Goal: Task Accomplishment & Management: Manage account settings

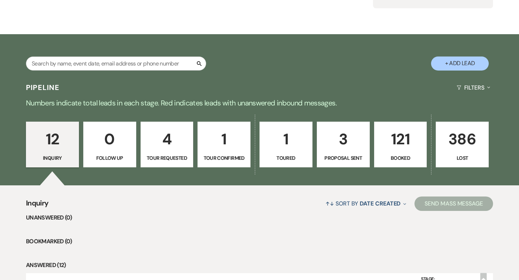
click at [410, 138] on p "121" at bounding box center [401, 139] width 44 height 24
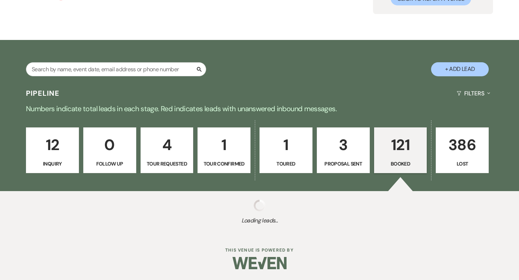
scroll to position [92, 0]
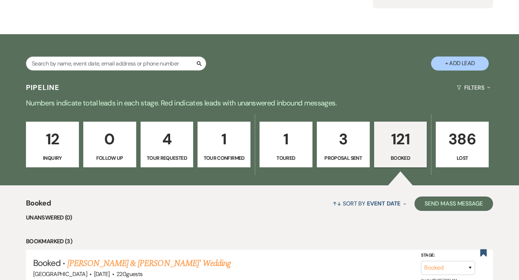
click at [295, 158] on p "Toured" at bounding box center [286, 158] width 44 height 8
select select "5"
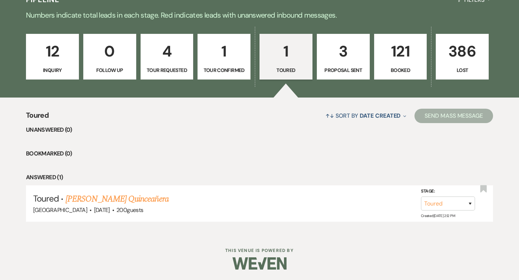
scroll to position [180, 0]
click at [229, 72] on p "Tour Confirmed" at bounding box center [224, 70] width 44 height 8
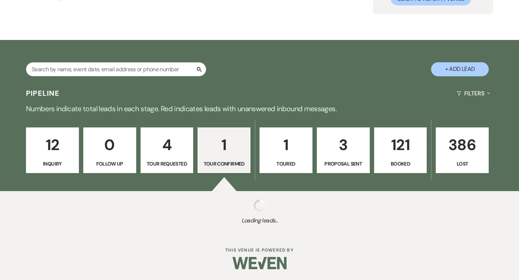
select select "4"
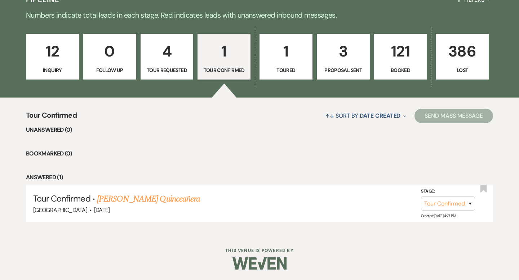
click at [166, 68] on p "Tour Requested" at bounding box center [167, 70] width 44 height 8
select select "2"
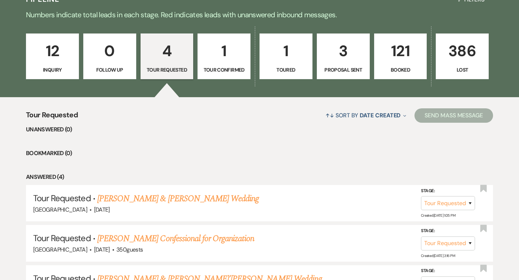
click at [348, 49] on p "3" at bounding box center [343, 51] width 44 height 24
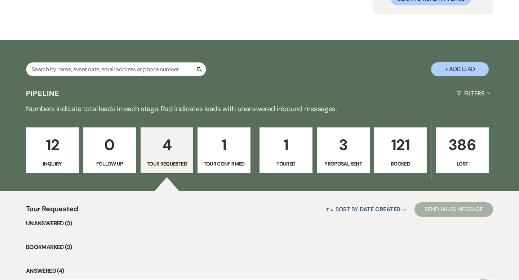
select select "6"
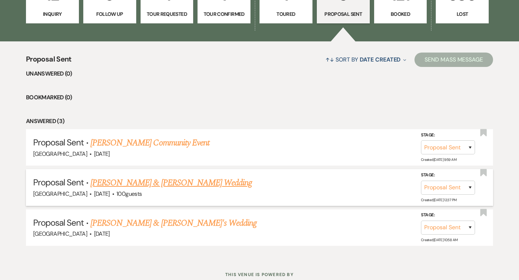
scroll to position [244, 0]
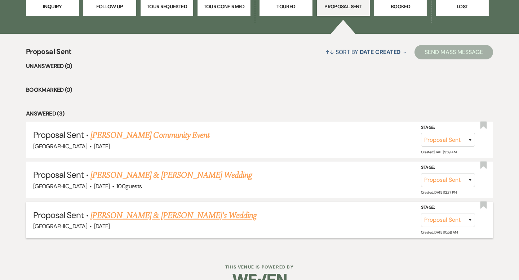
click at [170, 215] on link "[PERSON_NAME] & [PERSON_NAME]'s Wedding" at bounding box center [173, 215] width 166 height 13
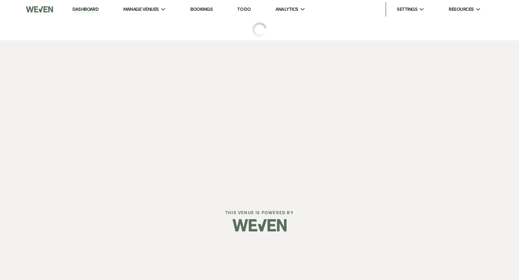
select select "6"
select select "5"
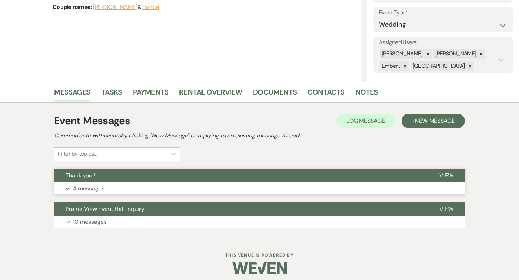
click at [219, 186] on button "Expand 4 messages" at bounding box center [259, 189] width 411 height 12
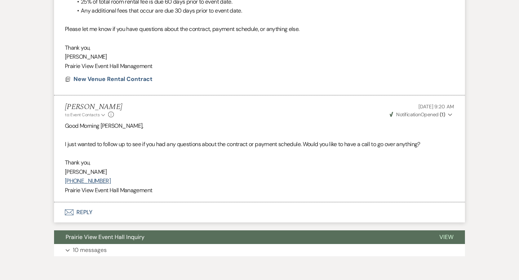
scroll to position [564, 0]
click at [443, 112] on strong "( 1 )" at bounding box center [441, 114] width 5 height 6
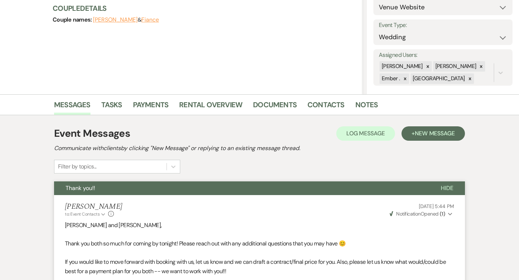
scroll to position [0, 0]
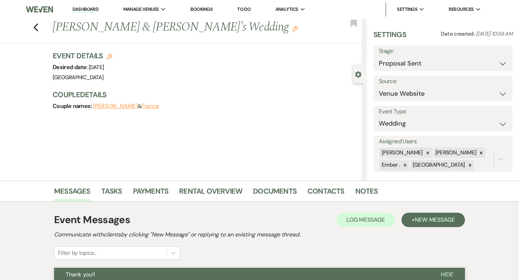
click at [81, 13] on li "Dashboard" at bounding box center [85, 9] width 33 height 14
click at [79, 8] on link "Dashboard" at bounding box center [85, 9] width 26 height 7
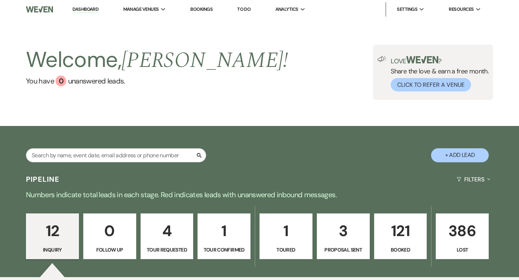
click at [171, 226] on p "4" at bounding box center [167, 231] width 44 height 24
select select "2"
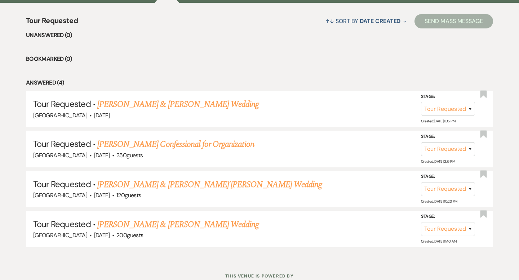
scroll to position [279, 0]
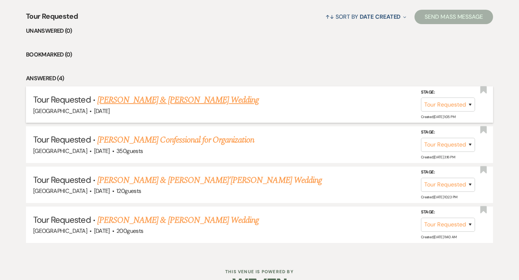
click at [198, 98] on link "[PERSON_NAME] & [PERSON_NAME] Wedding" at bounding box center [177, 100] width 161 height 13
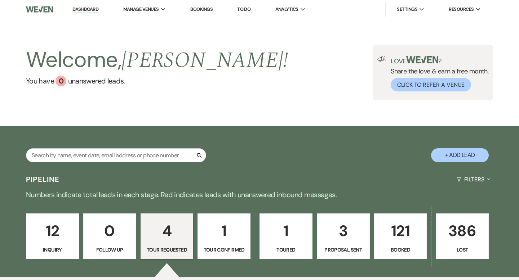
select select "2"
select select "5"
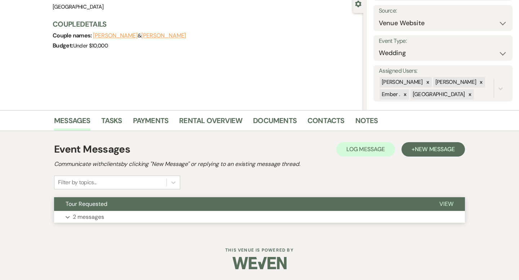
click at [182, 209] on button "Tour Requested" at bounding box center [241, 204] width 374 height 14
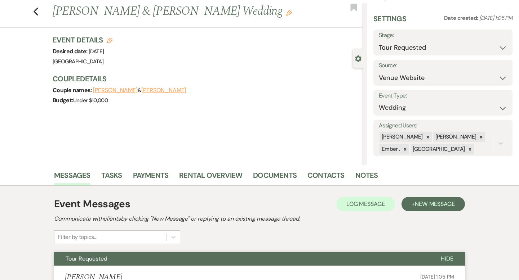
scroll to position [7, 0]
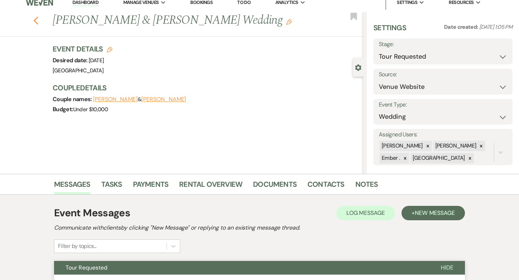
click at [36, 20] on icon "Previous" at bounding box center [35, 20] width 5 height 9
select select "2"
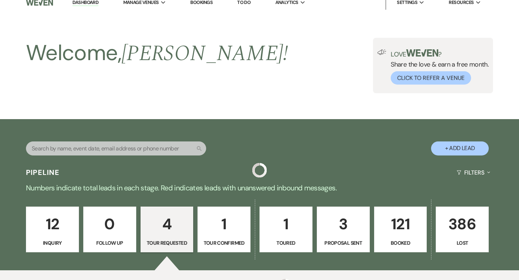
scroll to position [279, 0]
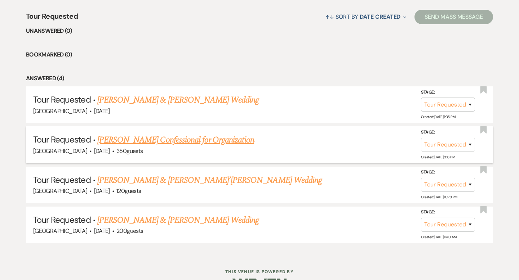
click at [151, 145] on link "[PERSON_NAME] Confessional for Organization" at bounding box center [175, 140] width 157 height 13
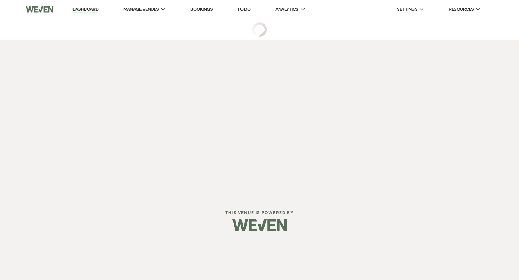
select select "2"
select select "20"
select select "13"
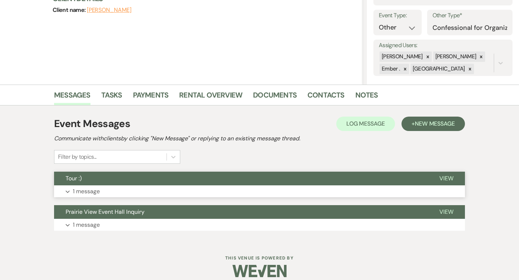
scroll to position [99, 0]
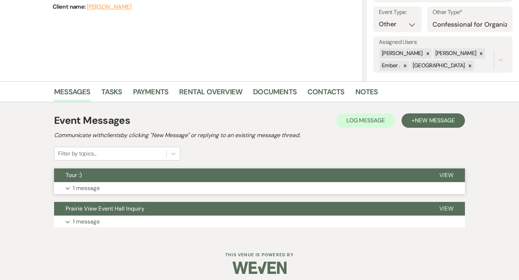
click at [150, 184] on button "Expand 1 message" at bounding box center [259, 188] width 411 height 12
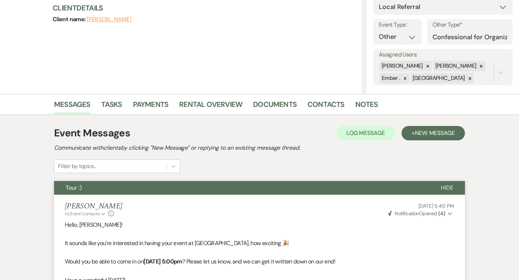
scroll to position [0, 0]
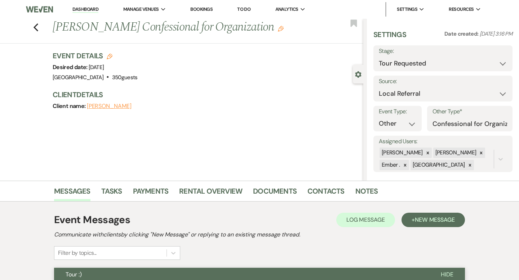
click at [30, 31] on div "Previous [PERSON_NAME] Confessional for Organization Edit Bookmark" at bounding box center [179, 31] width 367 height 25
click at [35, 30] on icon "Previous" at bounding box center [35, 27] width 5 height 9
select select "2"
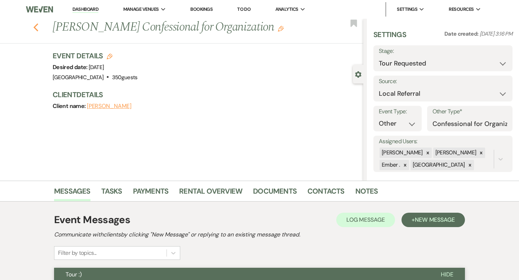
select select "2"
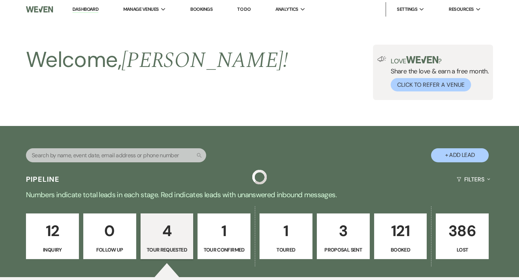
scroll to position [279, 0]
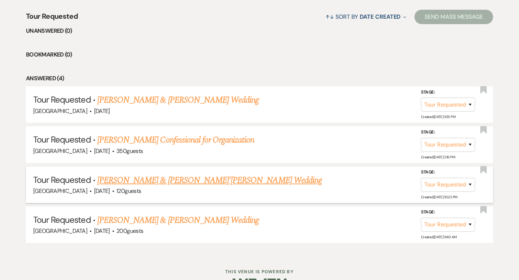
click at [148, 184] on link "[PERSON_NAME] & [PERSON_NAME]’[PERSON_NAME] Wedding" at bounding box center [209, 180] width 224 height 13
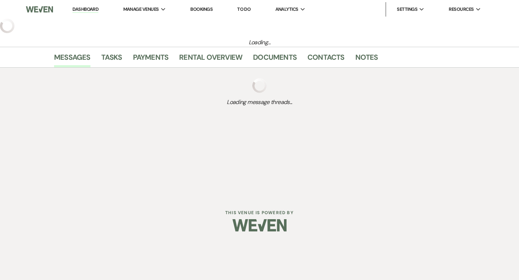
select select "2"
select select "5"
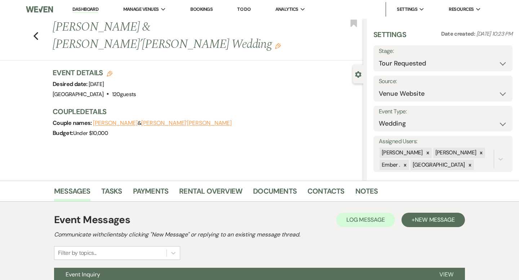
scroll to position [71, 0]
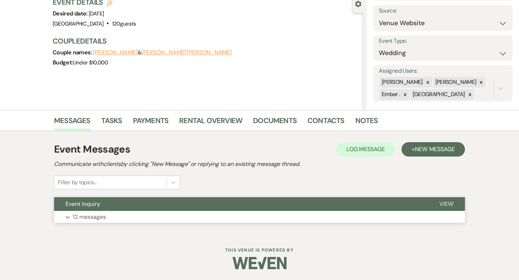
click at [148, 205] on button "Event Inquiry" at bounding box center [241, 204] width 374 height 14
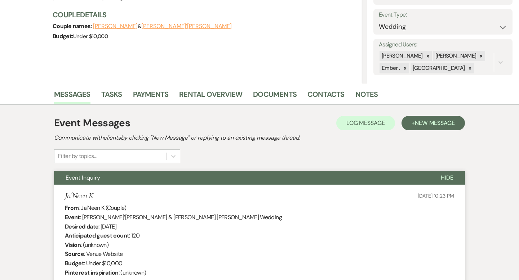
scroll to position [0, 0]
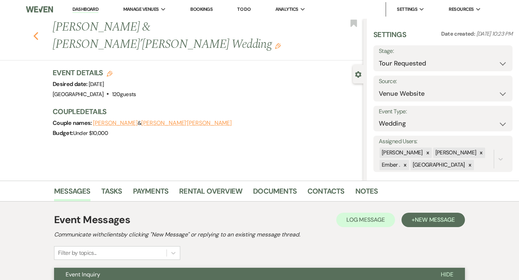
click at [34, 32] on icon "Previous" at bounding box center [35, 36] width 5 height 9
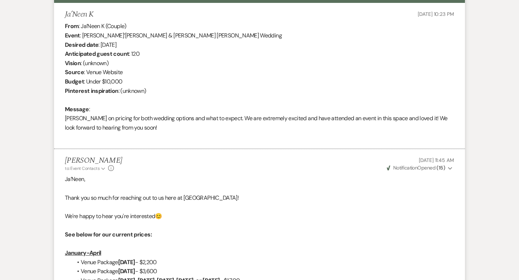
select select "2"
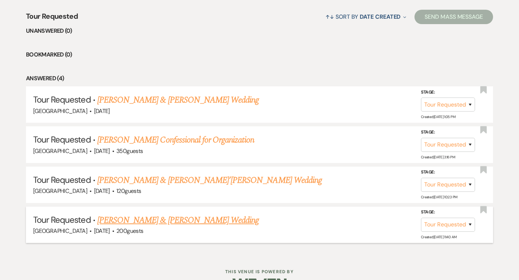
click at [151, 223] on link "[PERSON_NAME] & [PERSON_NAME] Wedding" at bounding box center [177, 220] width 161 height 13
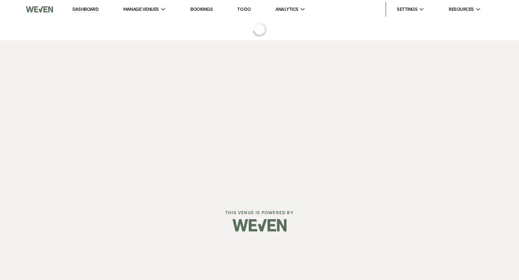
select select "2"
select select "5"
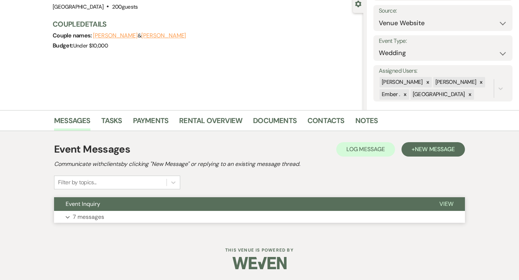
click at [146, 211] on button "Expand 7 messages" at bounding box center [259, 217] width 411 height 12
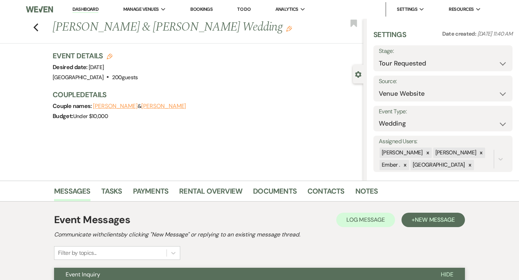
click at [78, 12] on link "Dashboard" at bounding box center [85, 9] width 26 height 7
